Goal: Task Accomplishment & Management: Complete application form

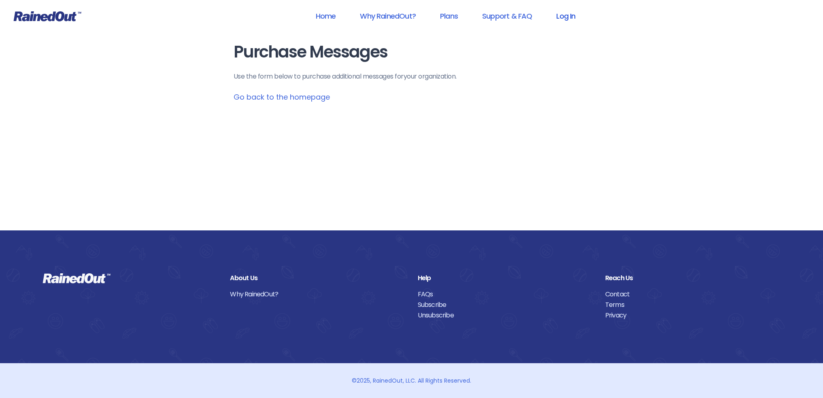
click at [560, 16] on link "Log In" at bounding box center [566, 16] width 40 height 18
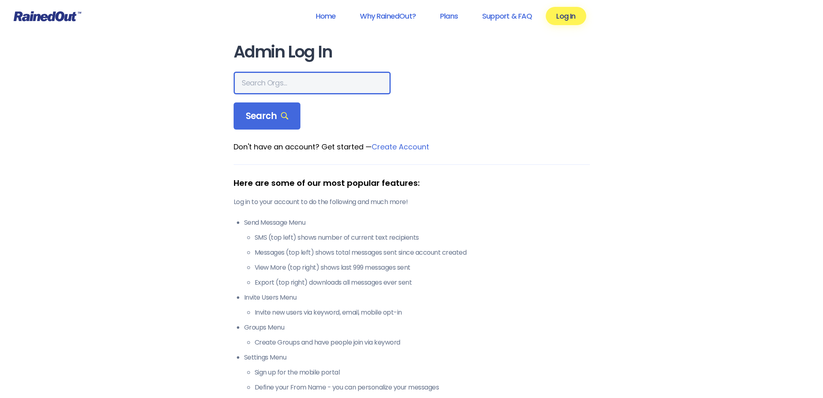
click at [266, 81] on input "text" at bounding box center [312, 83] width 157 height 23
type input "ltp [PERSON_NAME] island"
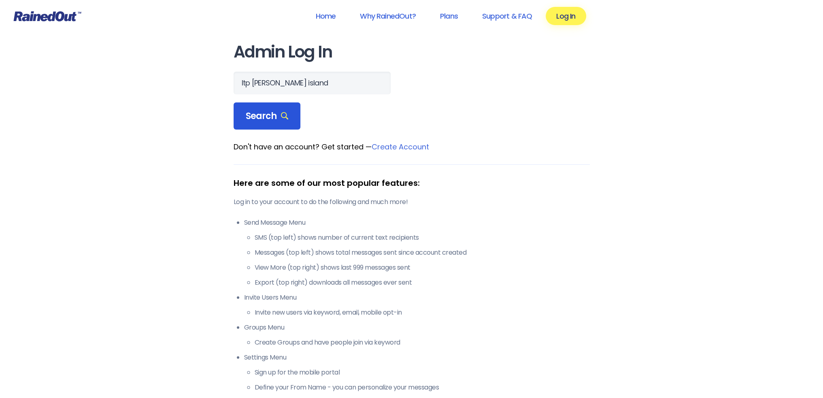
click at [266, 115] on span "Search" at bounding box center [267, 116] width 43 height 11
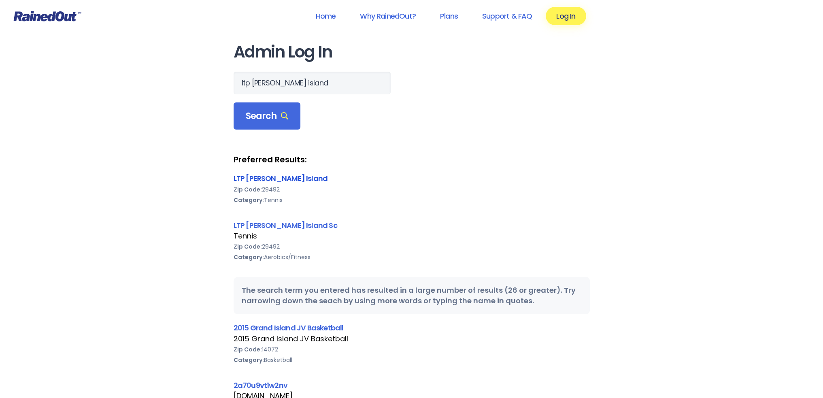
click at [246, 177] on link "LTP [PERSON_NAME] Island" at bounding box center [281, 178] width 94 height 10
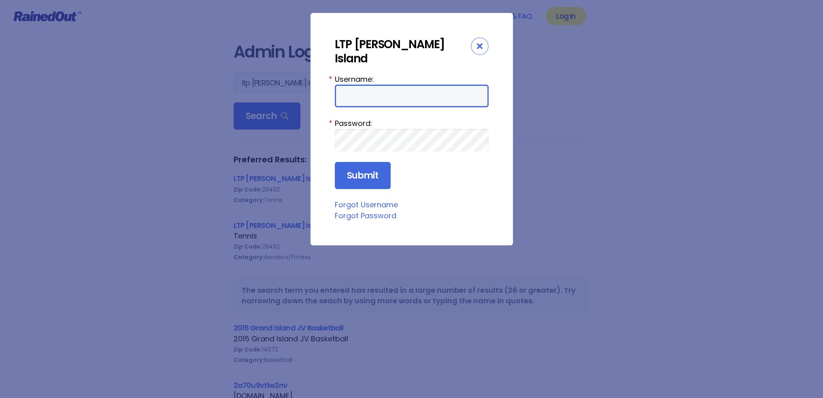
click at [377, 85] on input "Username:" at bounding box center [412, 96] width 154 height 23
type input "tennis"
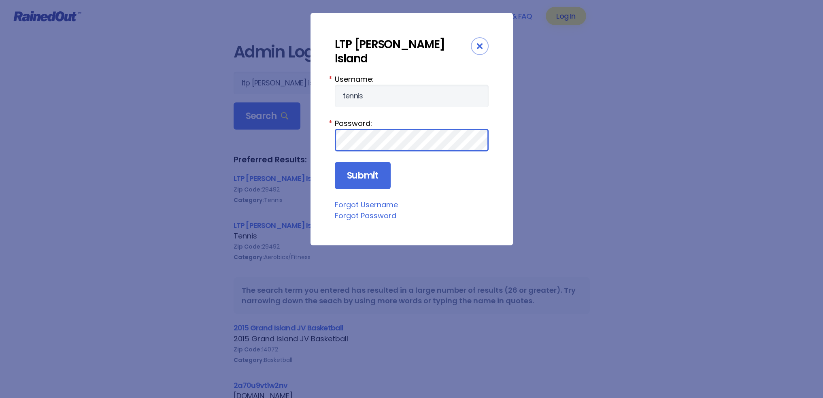
click at [335, 162] on input "Submit" at bounding box center [363, 176] width 56 height 28
